Goal: Information Seeking & Learning: Learn about a topic

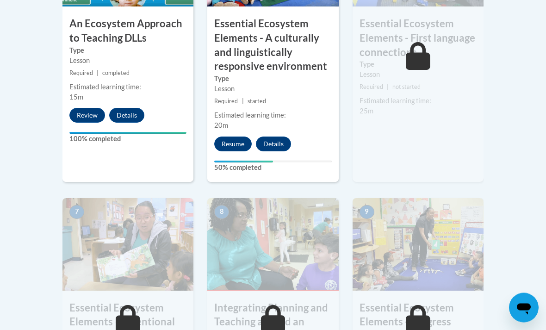
scroll to position [702, 0]
click at [244, 139] on button "Resume" at bounding box center [232, 144] width 37 height 15
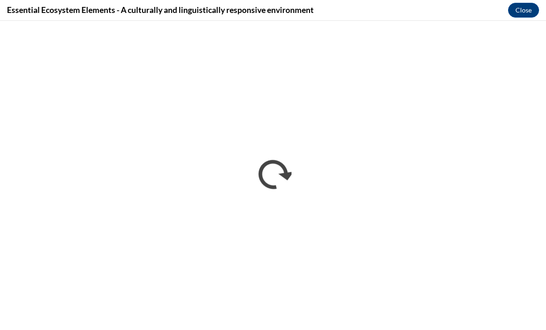
scroll to position [0, 0]
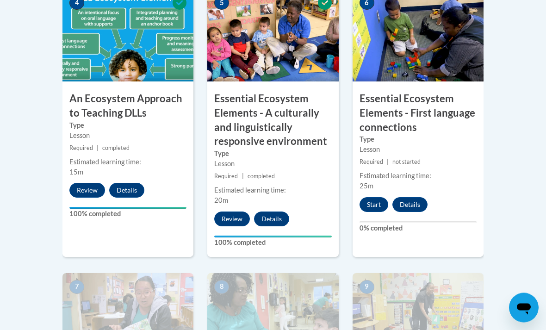
scroll to position [627, 0]
click at [383, 203] on button "Start" at bounding box center [374, 204] width 29 height 15
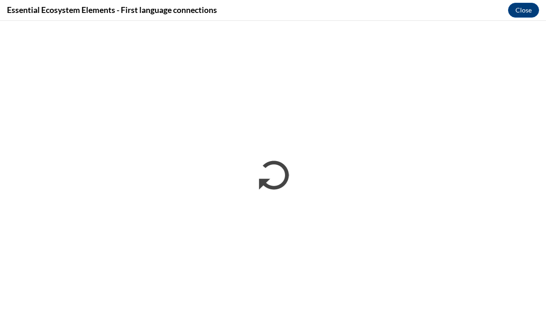
scroll to position [814, 0]
